Goal: Navigation & Orientation: Find specific page/section

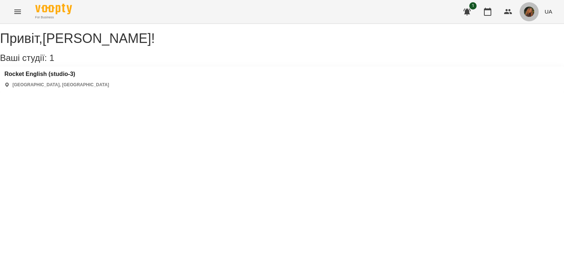
click at [532, 17] on span "button" at bounding box center [529, 12] width 10 height 10
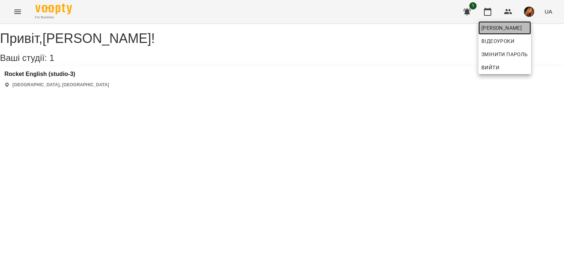
click at [519, 29] on span "[PERSON_NAME]" at bounding box center [504, 27] width 47 height 9
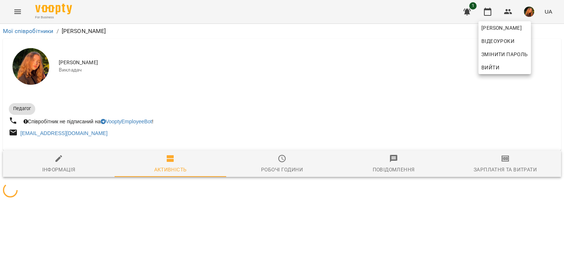
click at [442, 82] on div at bounding box center [282, 129] width 564 height 258
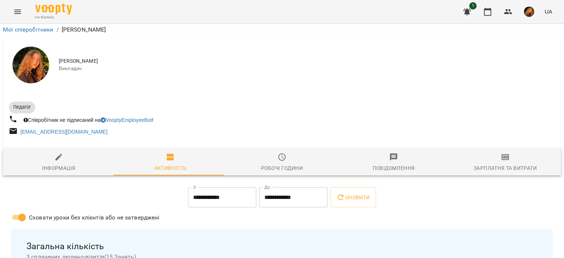
scroll to position [760, 0]
